Goal: Communication & Community: Answer question/provide support

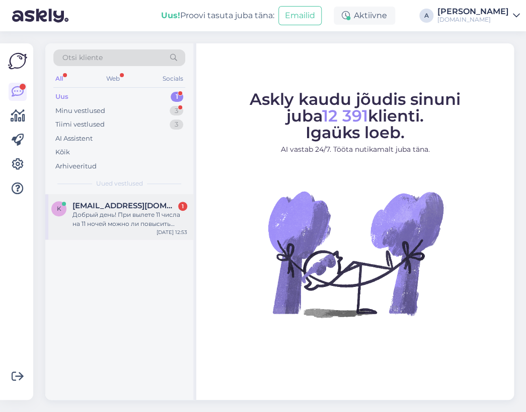
click at [120, 230] on div "k [EMAIL_ADDRESS][DOMAIN_NAME] 1 Добрый день! При вылете 11 числа на 11 ночей м…" at bounding box center [119, 216] width 148 height 45
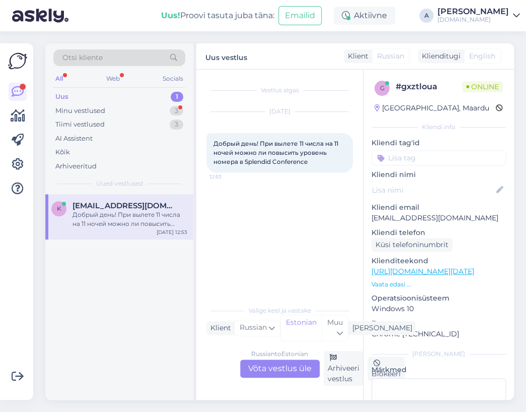
click at [288, 362] on div "Russian to Estonian Võta vestlus üle" at bounding box center [280, 368] width 80 height 18
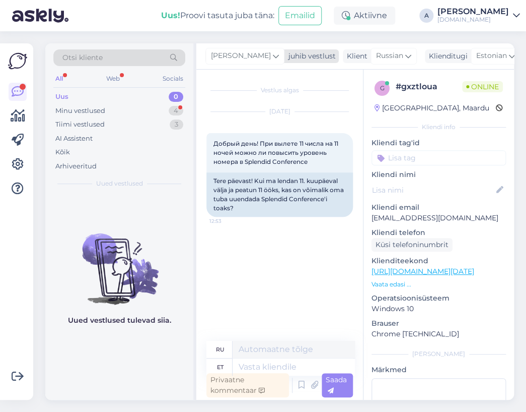
click at [229, 59] on span "[PERSON_NAME]" at bounding box center [241, 55] width 60 height 11
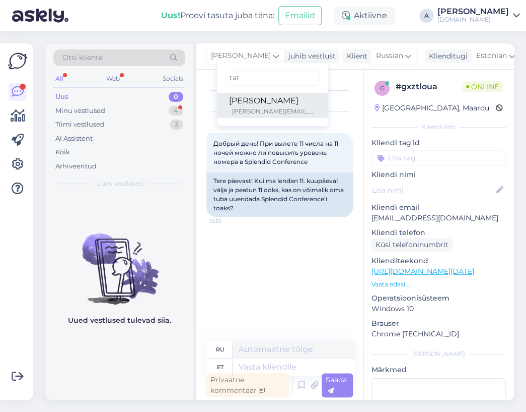
type input "tat"
click at [242, 99] on div "[PERSON_NAME]" at bounding box center [272, 101] width 87 height 12
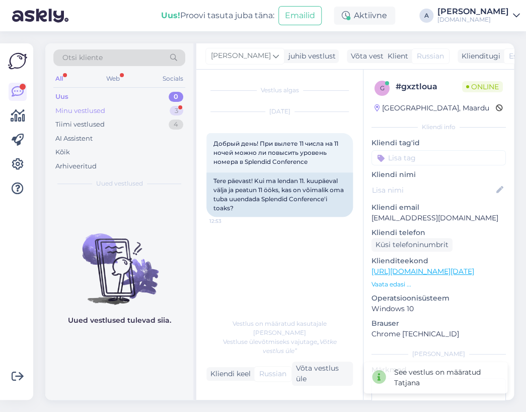
click at [143, 108] on div "Minu vestlused 3" at bounding box center [119, 111] width 132 height 14
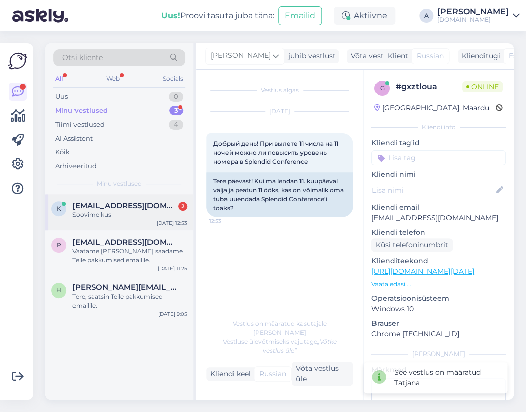
click at [153, 223] on div "k [EMAIL_ADDRESS][DOMAIN_NAME] 2 Soovime kus [DATE] 12:53" at bounding box center [119, 212] width 148 height 36
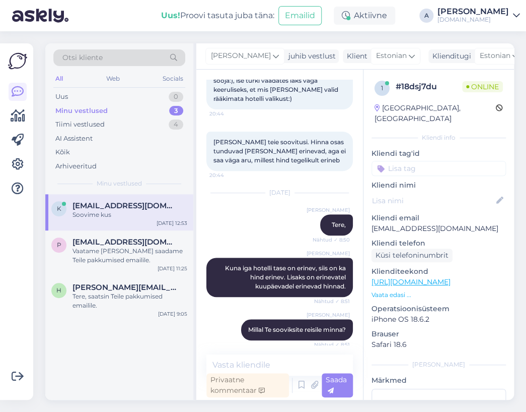
scroll to position [173, 0]
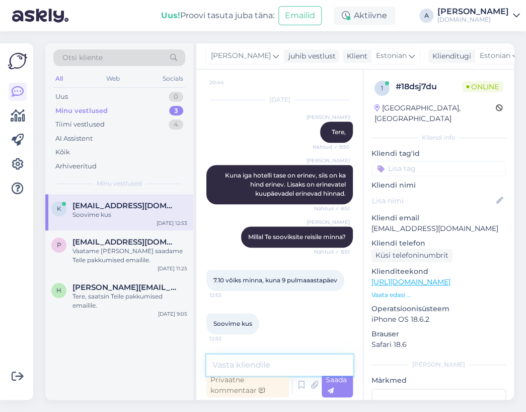
click at [268, 362] on textarea at bounding box center [280, 364] width 147 height 21
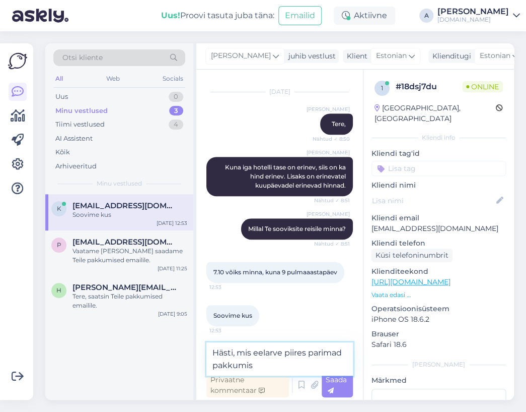
scroll to position [247, 0]
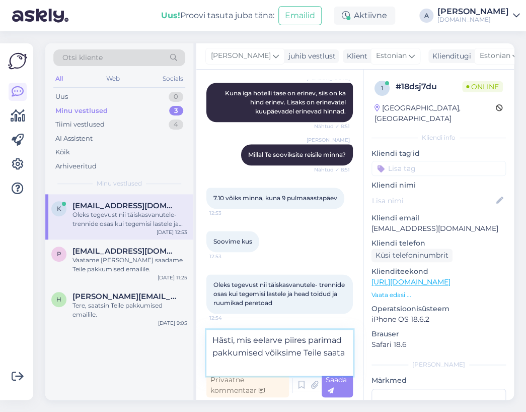
type textarea "Hästi, mis eelarve piires parimad pakkumised võiksime Teile saata?"
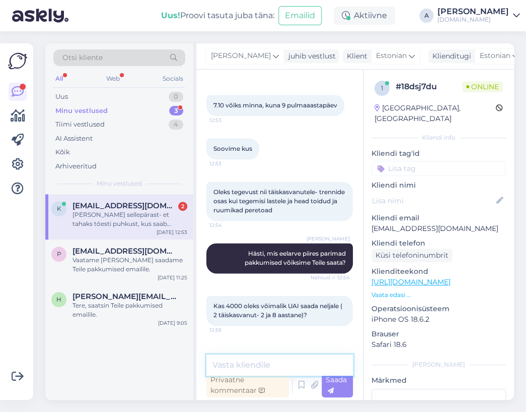
scroll to position [428, 0]
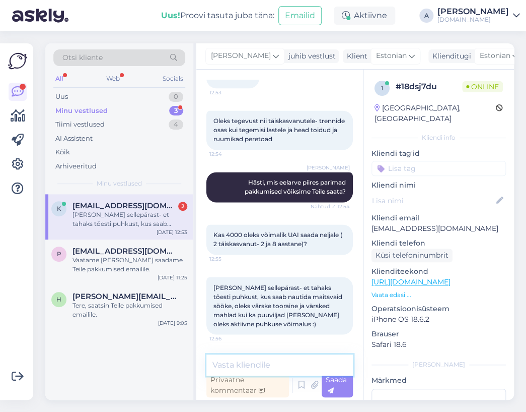
click at [259, 363] on textarea at bounding box center [280, 364] width 147 height 21
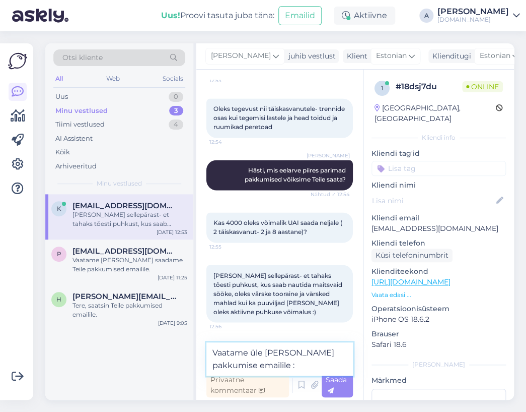
type textarea "Vaatame üle [PERSON_NAME] pakkumise emailile :)"
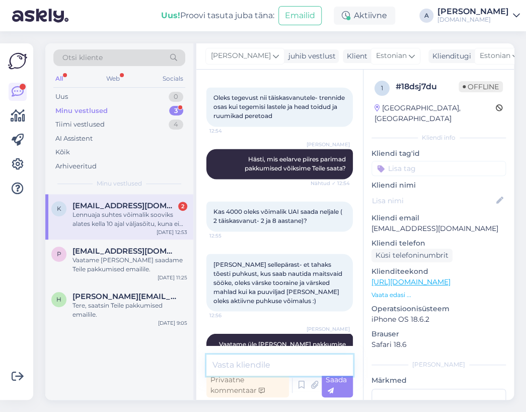
scroll to position [585, 0]
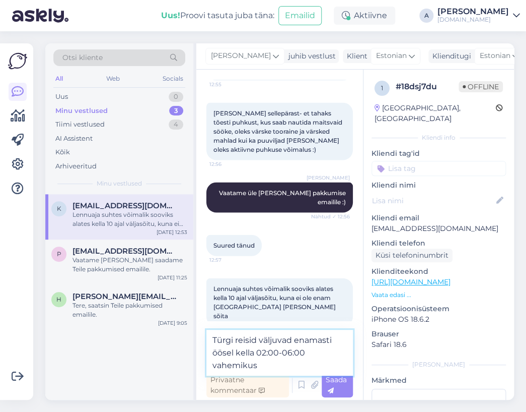
type textarea "Türgi reisid väljuvad enamasti öösel kella 02:00-06:00 vahemikus."
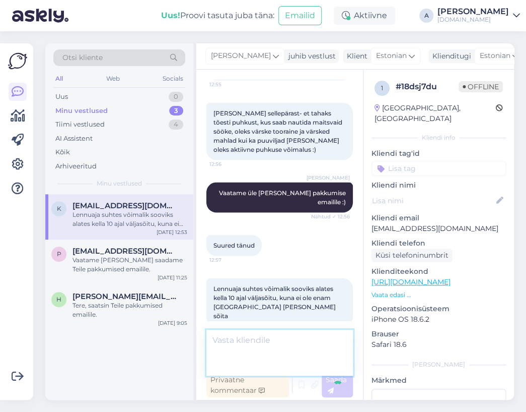
scroll to position [637, 0]
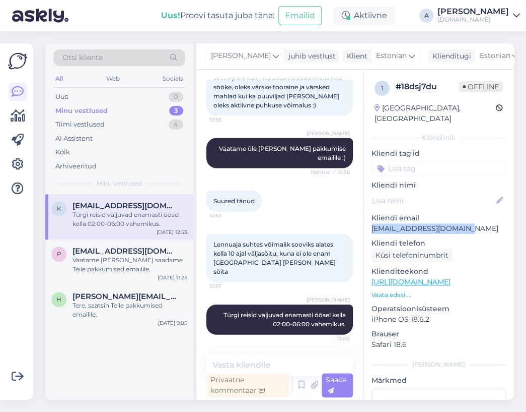
drag, startPoint x: 442, startPoint y: 216, endPoint x: 368, endPoint y: 218, distance: 74.6
click at [368, 218] on div "1 # 18dsj7du Offline [GEOGRAPHIC_DATA], [GEOGRAPHIC_DATA] Kliendi info Kliendi …" at bounding box center [439, 282] width 151 height 425
copy p "[EMAIL_ADDRESS][DOMAIN_NAME]"
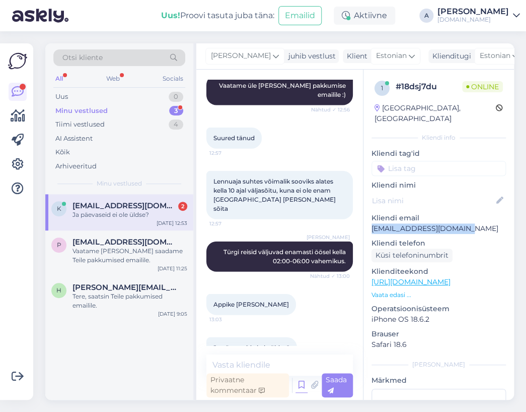
scroll to position [724, 0]
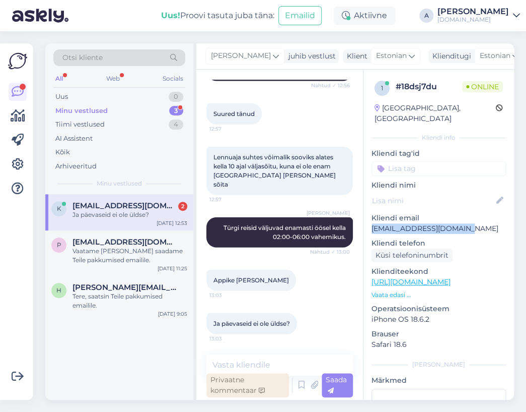
click at [285, 373] on div "Privaatne kommentaar" at bounding box center [248, 385] width 83 height 24
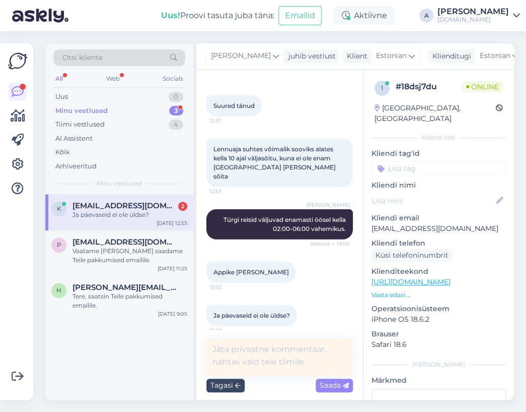
click at [240, 387] on icon at bounding box center [238, 385] width 6 height 6
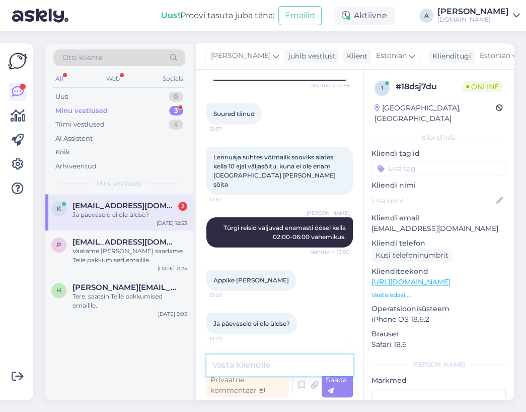
click at [239, 363] on textarea at bounding box center [280, 364] width 147 height 21
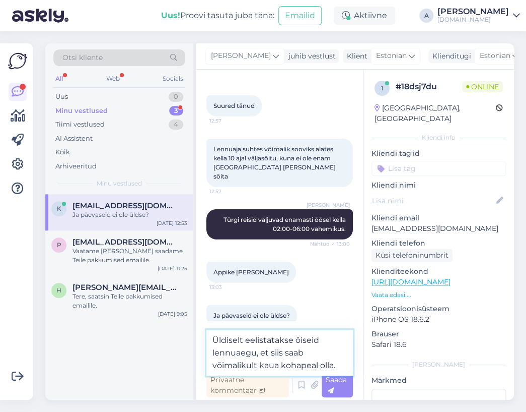
drag, startPoint x: 261, startPoint y: 353, endPoint x: 269, endPoint y: 354, distance: 8.6
click at [269, 354] on textarea "Üldiselt eelistatakse öiseid lennuaegu, et siis saab võimalikult kaua kohapeal …" at bounding box center [280, 352] width 147 height 46
type textarea "Üldiselt eelistatakse öiseid lennuaegu, kuna siis saab võimalikult kaua kohapea…"
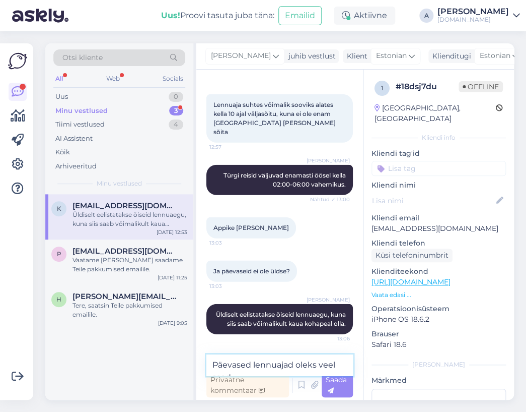
scroll to position [797, 0]
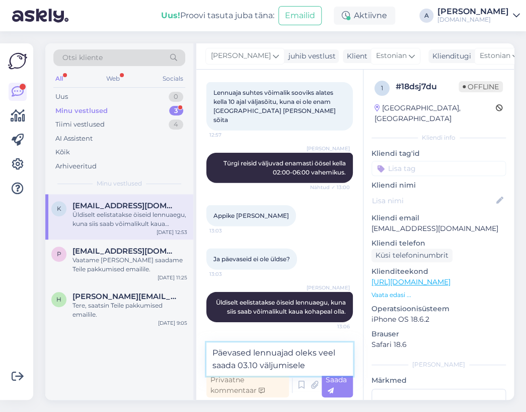
type textarea "Päevased lennuajad oleks veel saada 03.10 väljumisele."
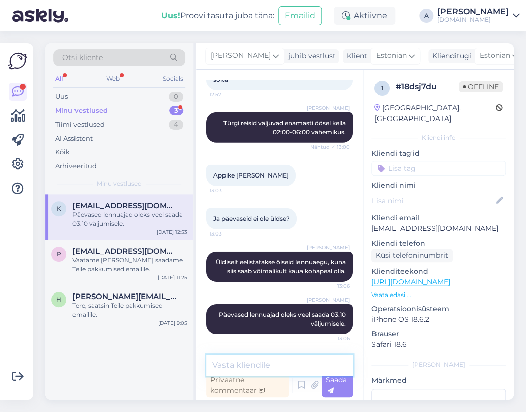
type textarea "U"
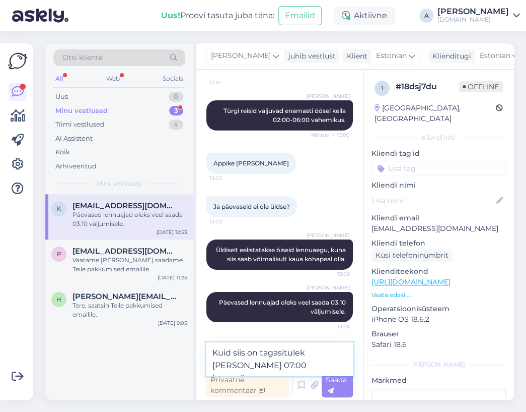
type textarea "Kuid siis on tagasitulek [PERSON_NAME] 07:00 hommikul"
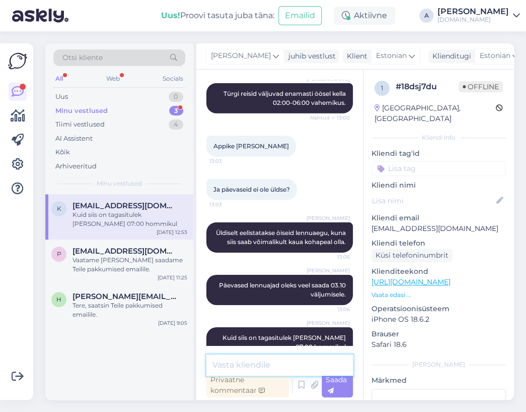
scroll to position [890, 0]
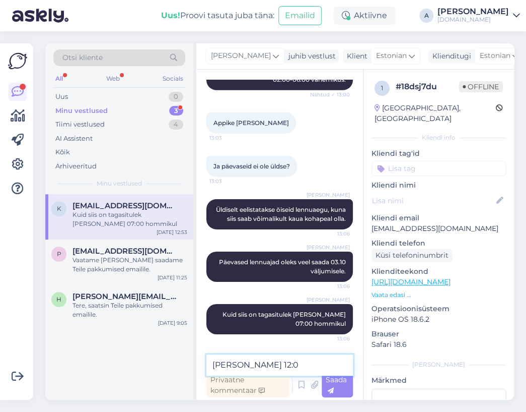
type textarea "[PERSON_NAME] 12:05"
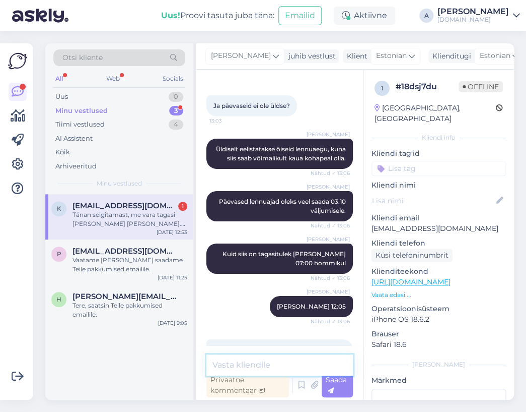
scroll to position [1004, 0]
